Goal: Information Seeking & Learning: Learn about a topic

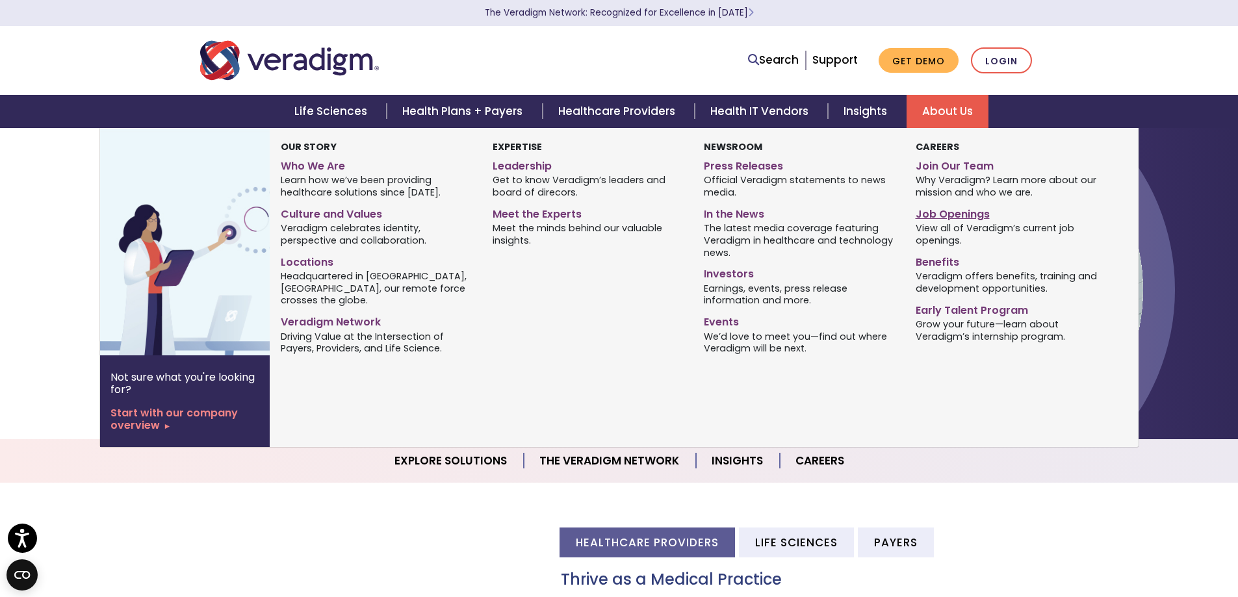
click at [948, 212] on link "Job Openings" at bounding box center [1011, 212] width 192 height 19
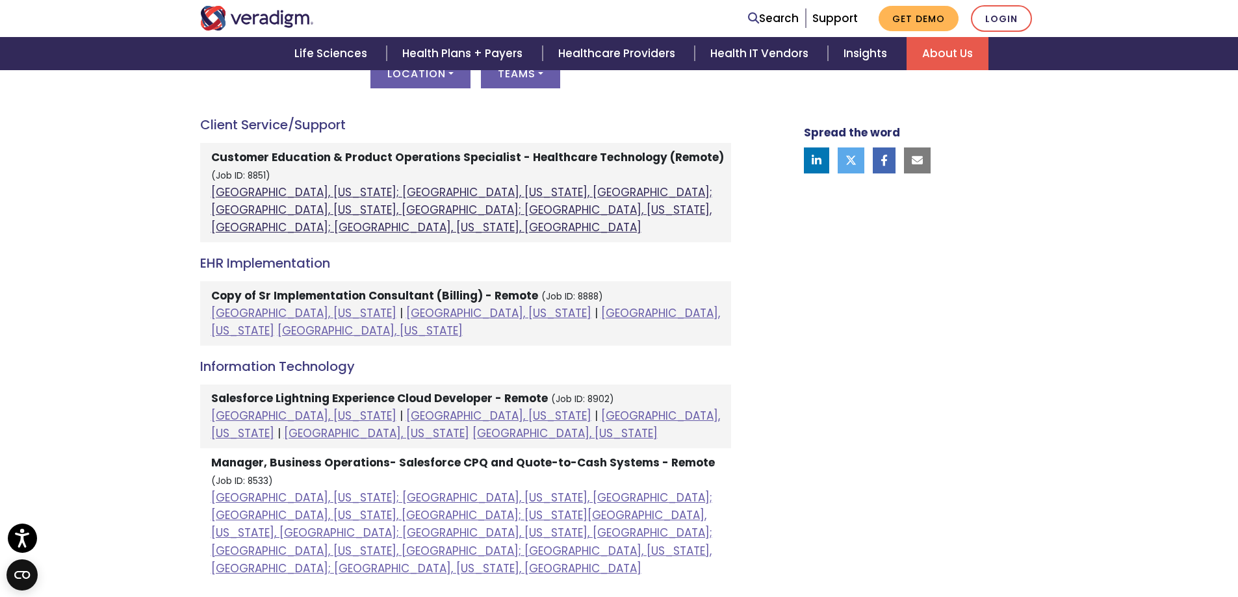
scroll to position [650, 0]
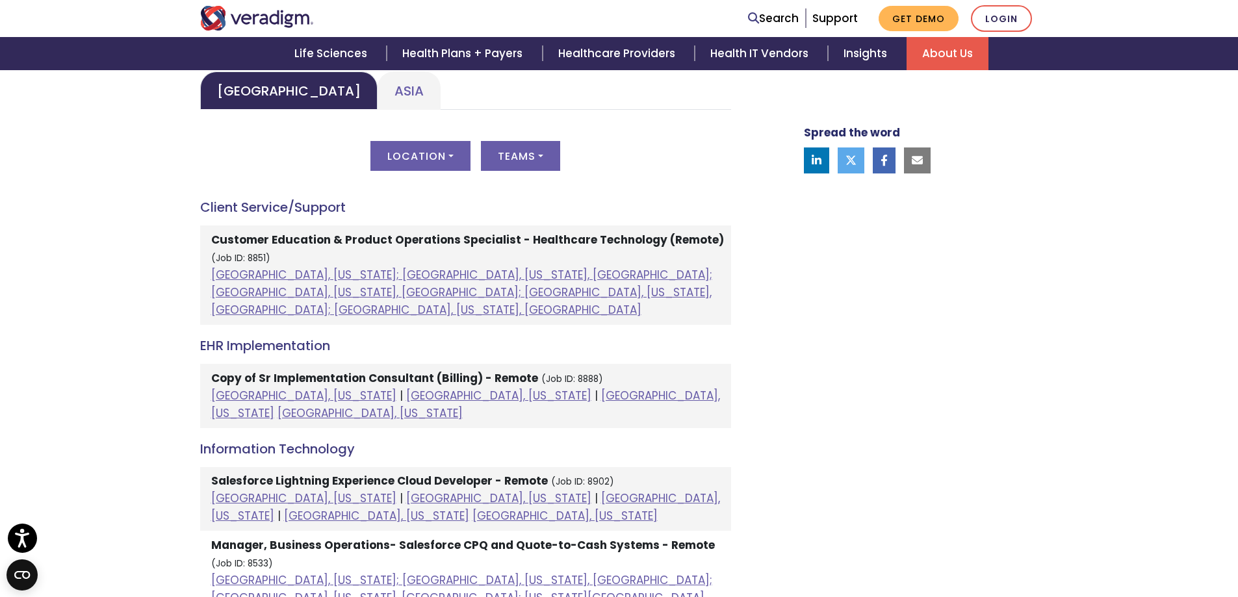
drag, startPoint x: 224, startPoint y: 283, endPoint x: 464, endPoint y: 257, distance: 241.2
click at [464, 257] on li "Customer Education & Product Operations Specialist - Healthcare Technology (Rem…" at bounding box center [465, 274] width 531 height 99
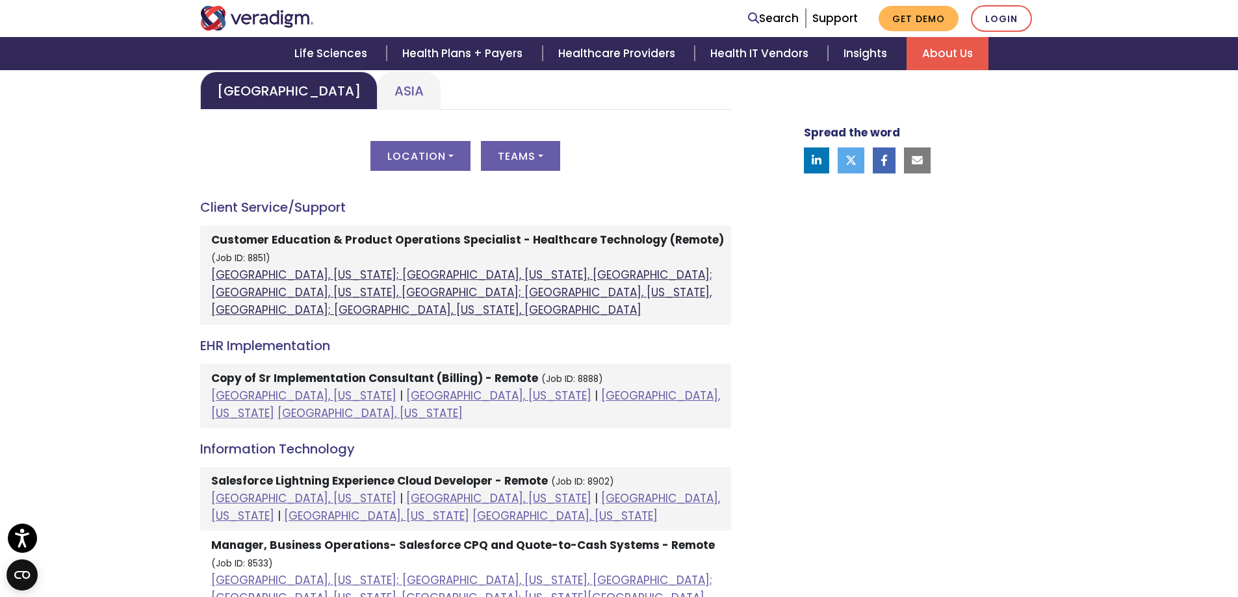
click at [288, 294] on link "Atlanta, Georgia; Orlando, Florida, United States; Phoenix, Arizona, United Sta…" at bounding box center [461, 292] width 501 height 51
